Goal: Obtain resource: Download file/media

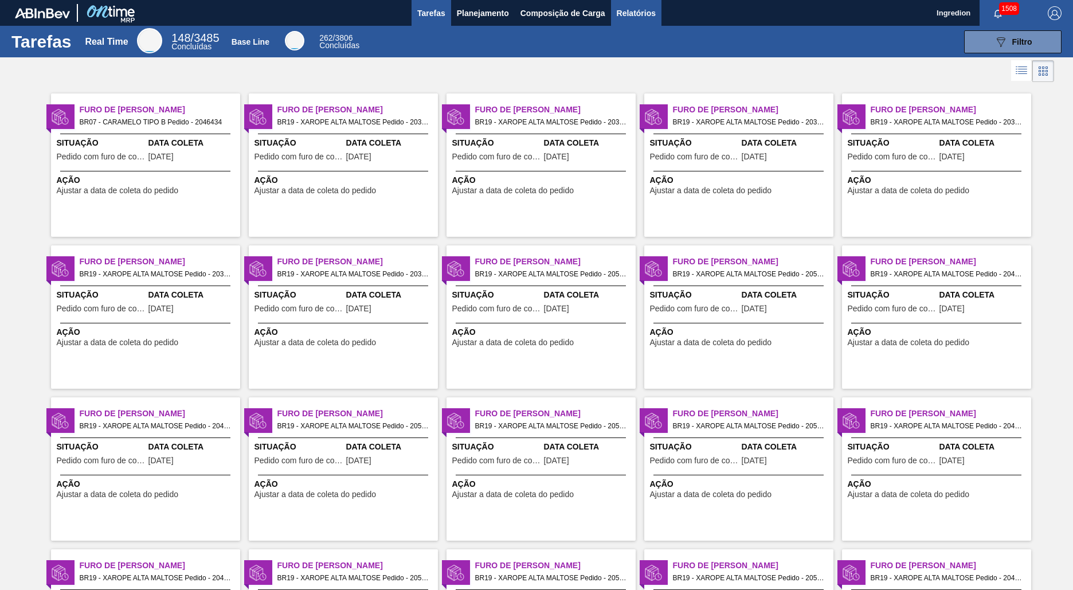
click at [635, 13] on span "Relatórios" at bounding box center [636, 13] width 39 height 14
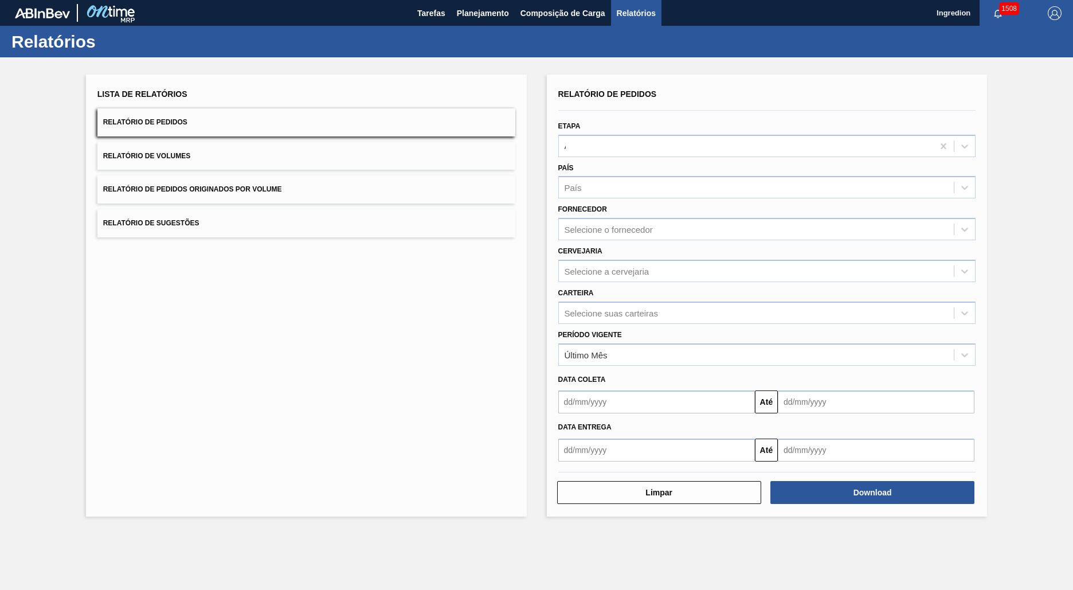
type input "Aguardando Faturamento"
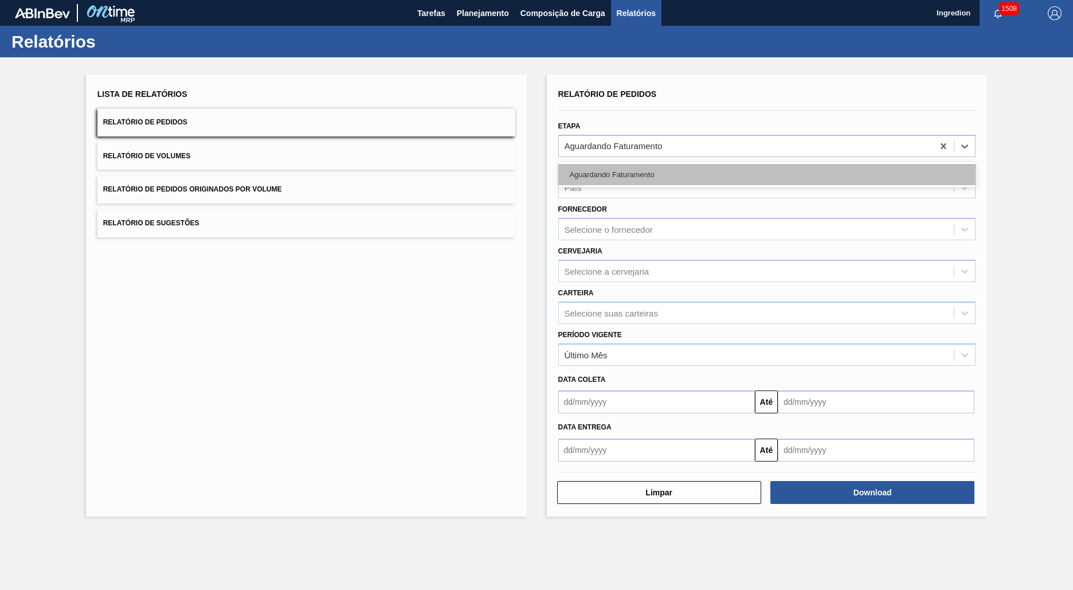
click at [767, 174] on div "Aguardando Faturamento" at bounding box center [768, 174] width 418 height 21
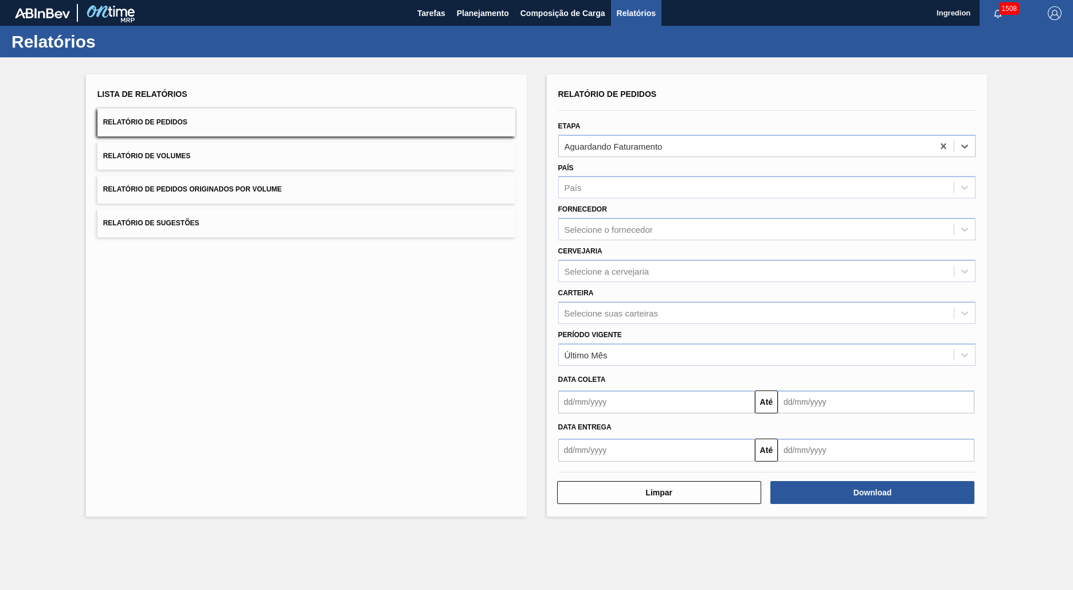
type input "Xarope"
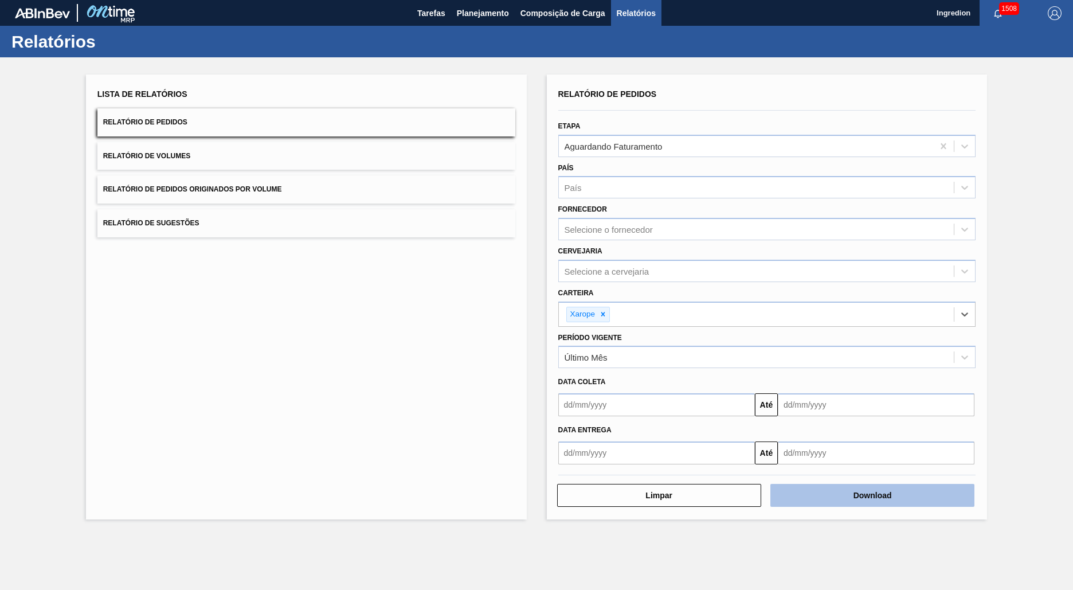
click at [873, 495] on button "Download" at bounding box center [873, 495] width 204 height 23
